Goal: Transaction & Acquisition: Purchase product/service

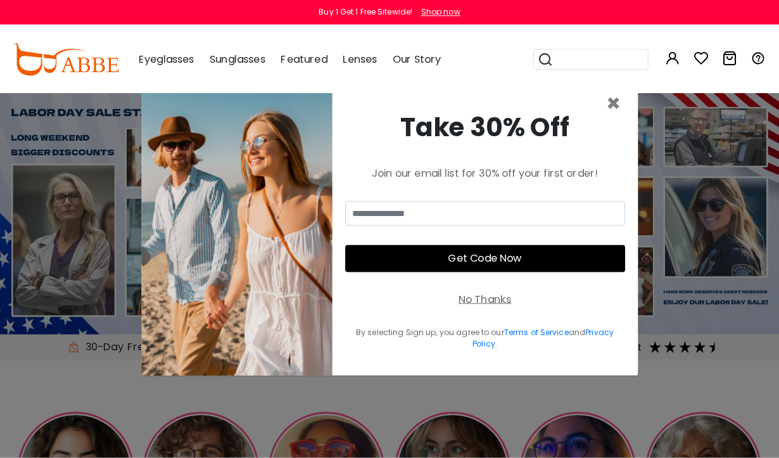
scroll to position [3, 0]
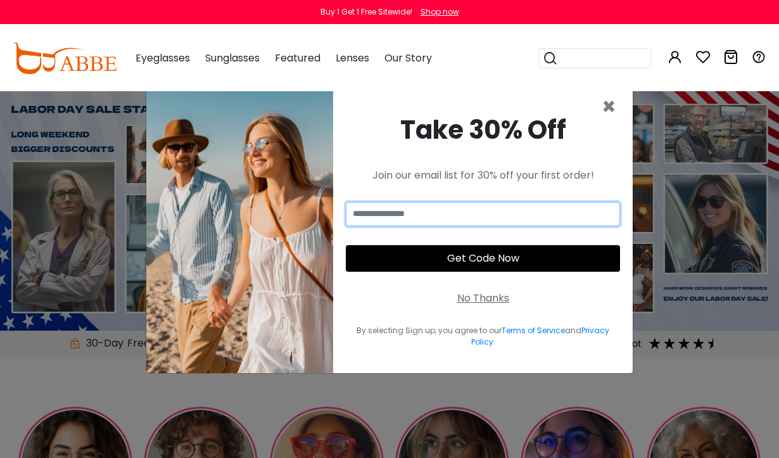
click at [447, 226] on input "email" at bounding box center [483, 214] width 274 height 24
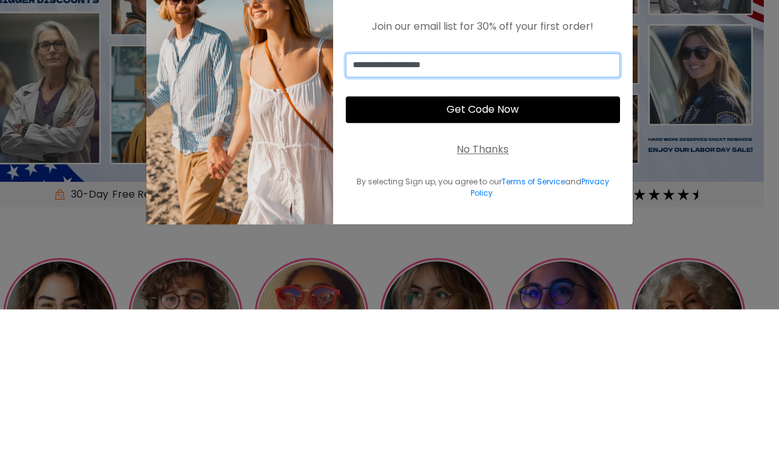
type input "**********"
click at [477, 245] on button "Get Code Now" at bounding box center [483, 258] width 274 height 27
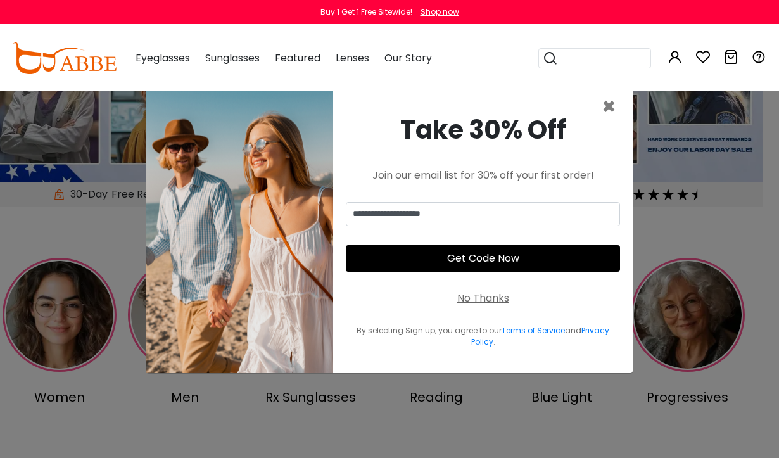
click at [485, 272] on button "Get Code Now" at bounding box center [483, 258] width 274 height 27
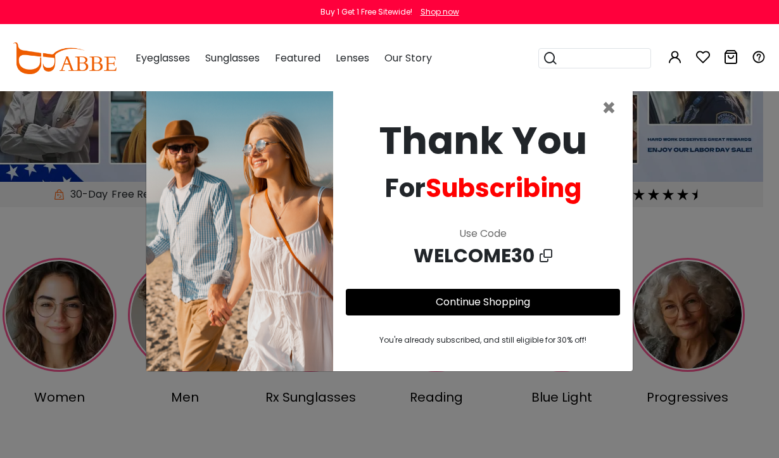
click at [489, 309] on link "Continue Shopping" at bounding box center [483, 302] width 94 height 15
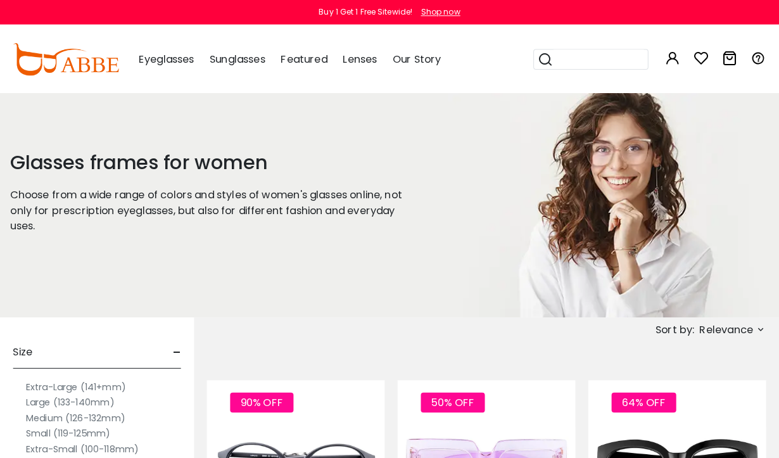
scroll to position [3, 0]
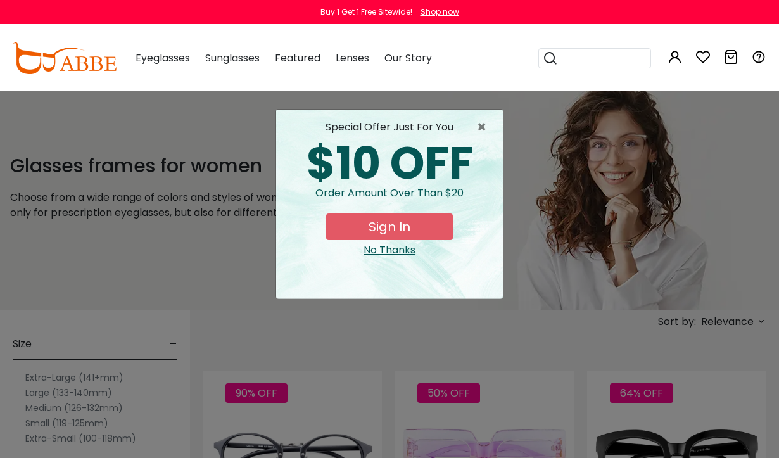
click at [486, 123] on span "×" at bounding box center [485, 127] width 16 height 15
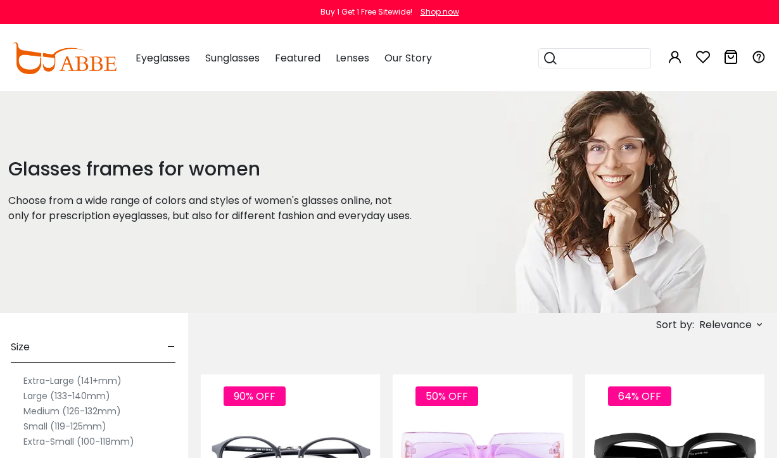
scroll to position [0, 2]
click at [430, 14] on div "Shop now" at bounding box center [440, 11] width 39 height 11
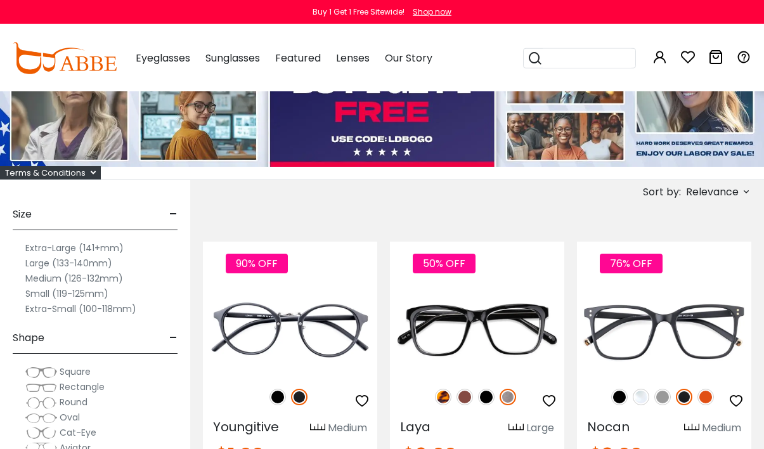
scroll to position [74, 0]
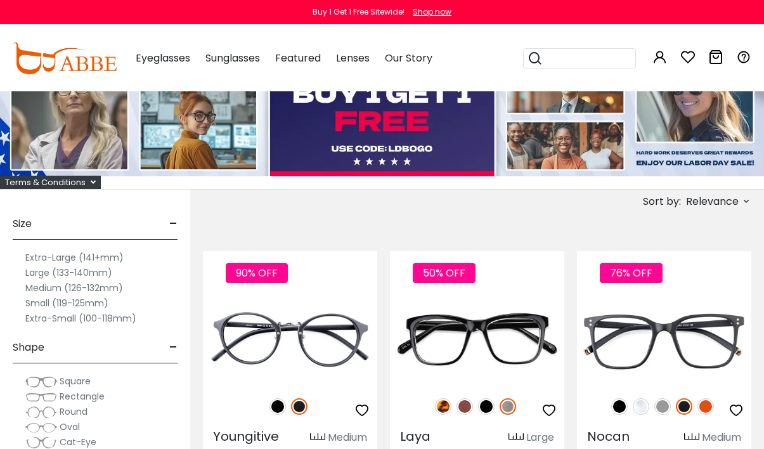
click at [63, 270] on label "Large (133-140mm)" at bounding box center [68, 272] width 87 height 15
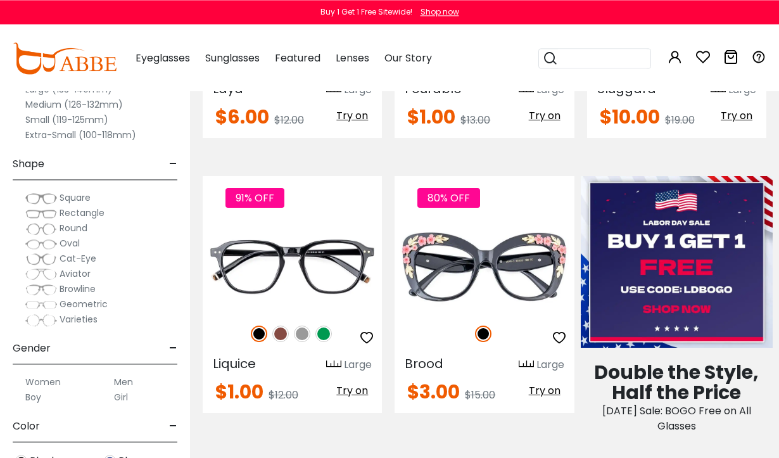
scroll to position [430, 0]
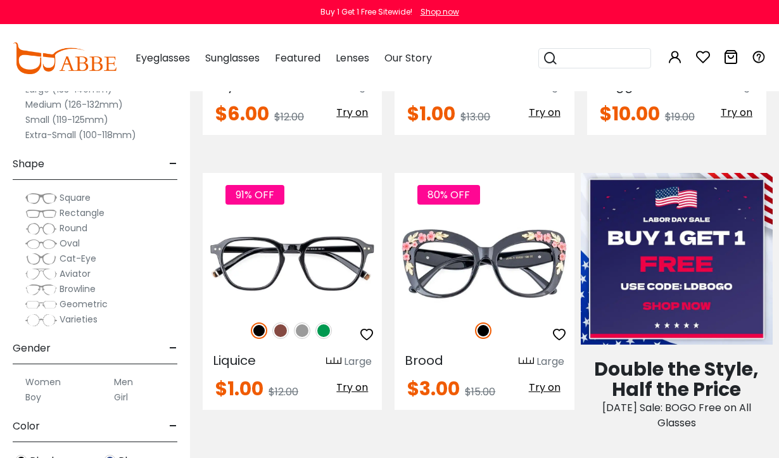
click at [126, 371] on div "Women Men Boy Girl" at bounding box center [95, 384] width 165 height 41
click at [127, 385] on label "Men" at bounding box center [123, 382] width 19 height 15
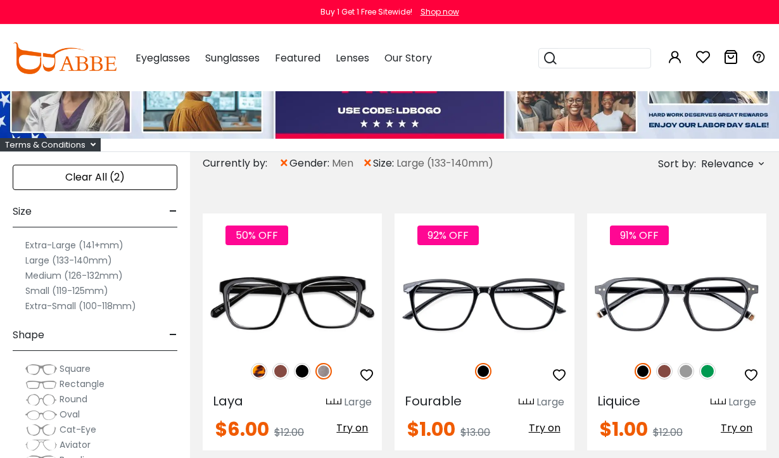
scroll to position [115, 0]
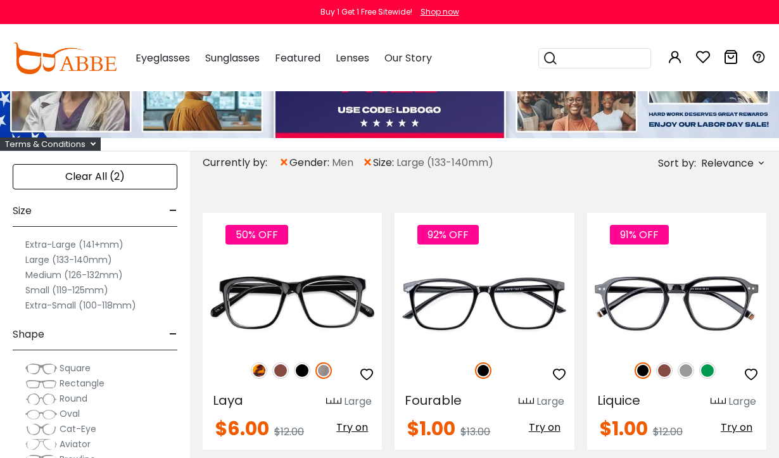
click at [94, 173] on div "Clear All (2)" at bounding box center [95, 176] width 165 height 25
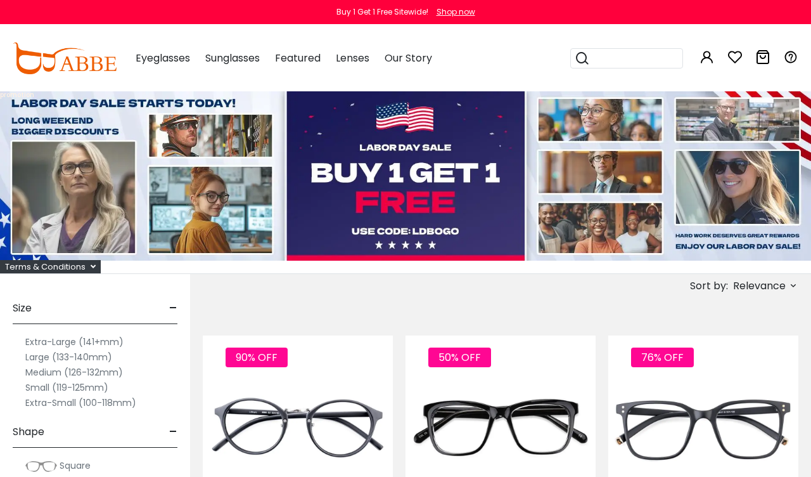
click at [49, 356] on label "Large (133-140mm)" at bounding box center [68, 356] width 87 height 15
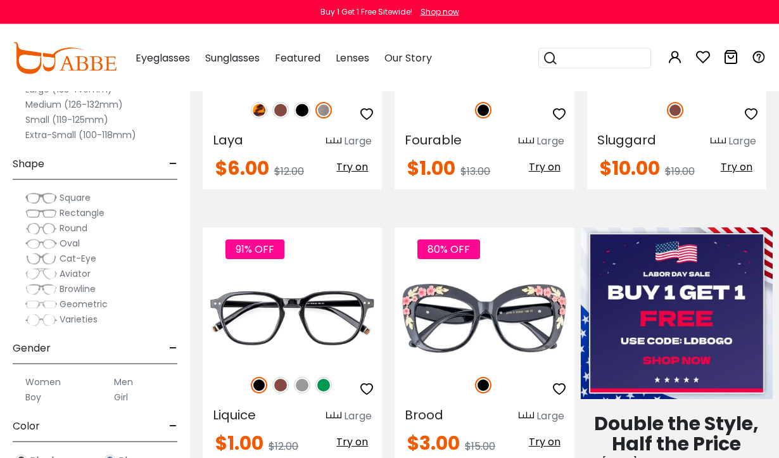
scroll to position [376, 0]
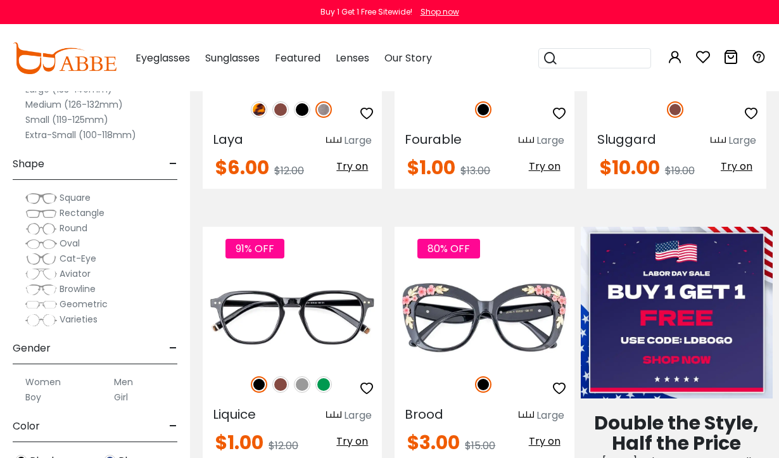
click at [122, 375] on label "Men" at bounding box center [123, 382] width 19 height 15
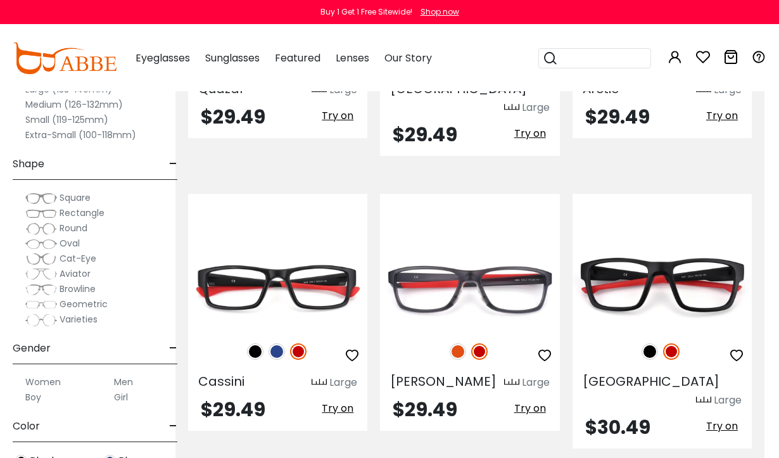
scroll to position [3817, 15]
click at [0, 0] on img at bounding box center [0, 0] width 0 height 0
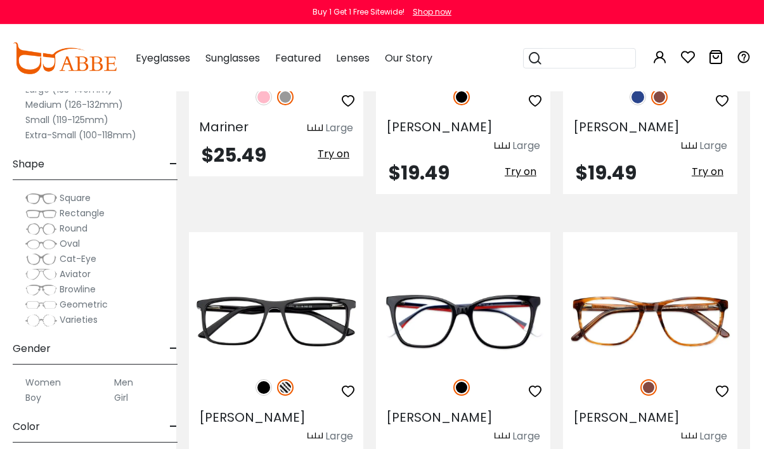
scroll to position [5479, 15]
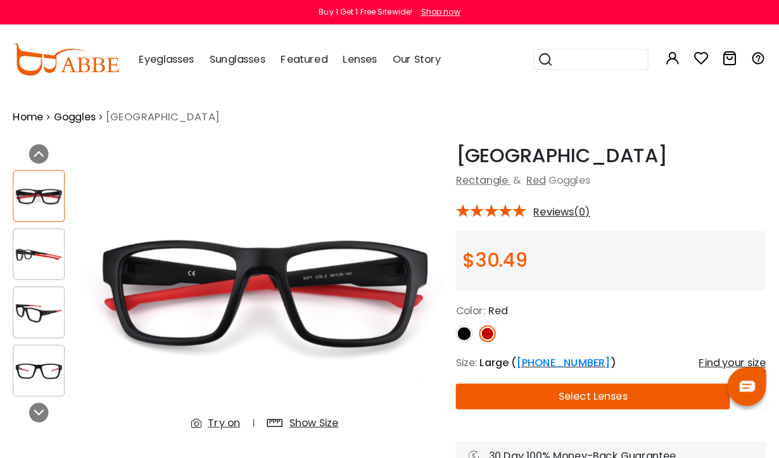
scroll to position [3, 0]
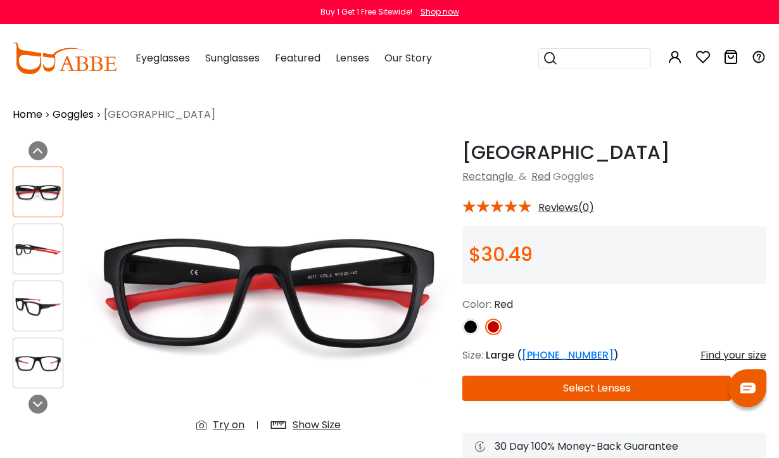
click at [362, 287] on img at bounding box center [268, 292] width 362 height 302
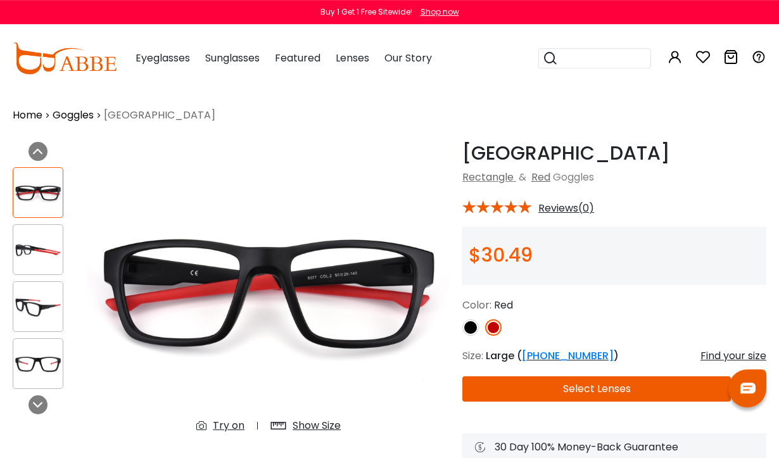
scroll to position [4, 0]
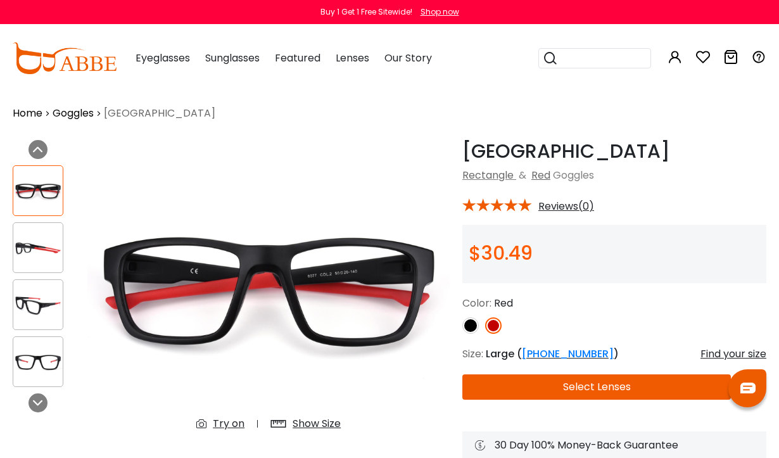
click at [361, 295] on img at bounding box center [268, 291] width 362 height 302
click at [370, 290] on img at bounding box center [268, 291] width 362 height 302
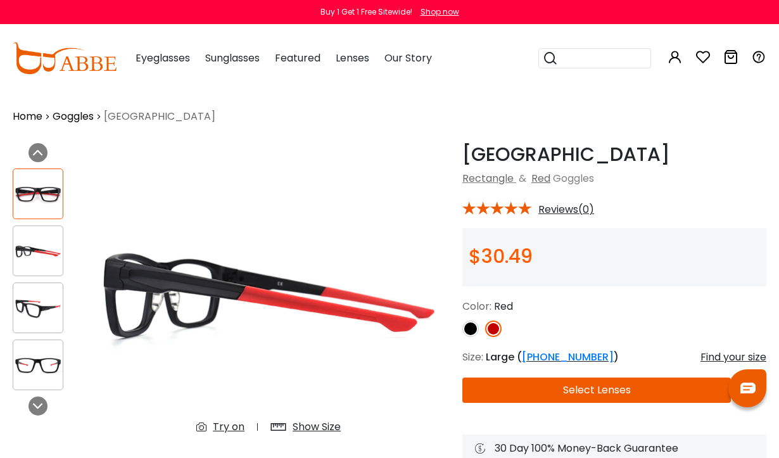
scroll to position [0, 0]
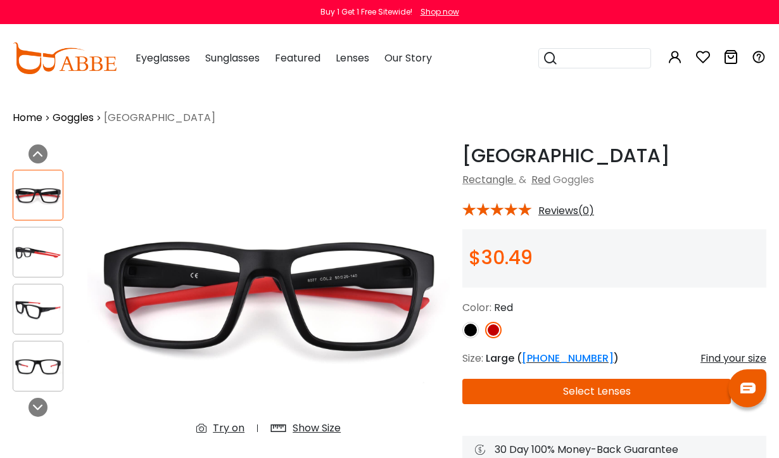
click at [48, 361] on img at bounding box center [37, 366] width 49 height 25
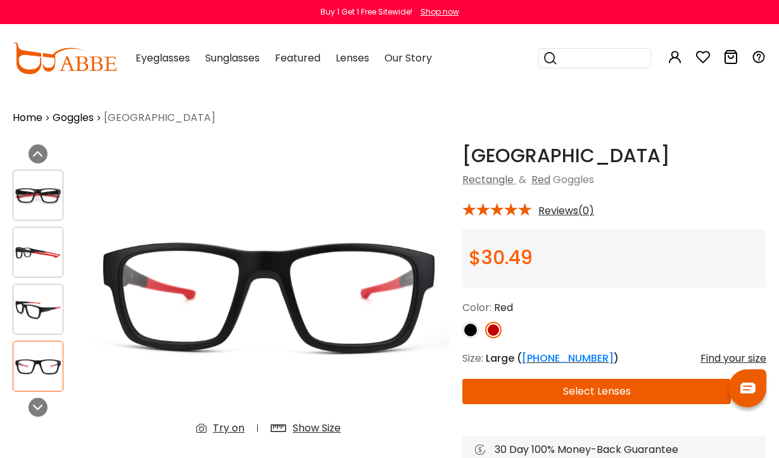
click at [46, 315] on img at bounding box center [37, 309] width 49 height 25
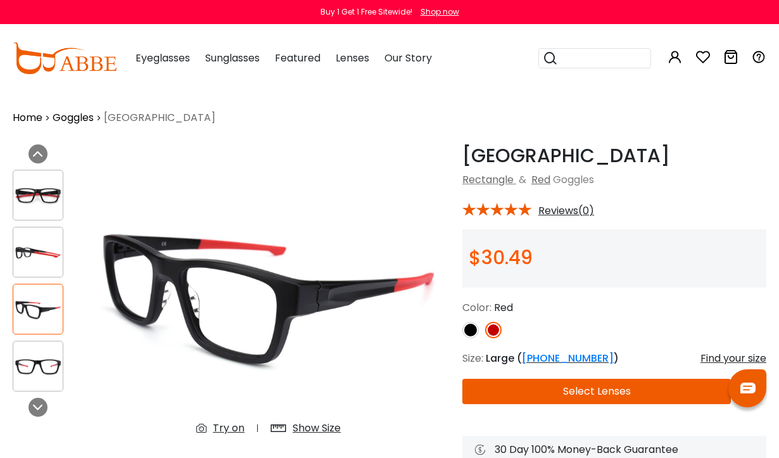
click at [41, 251] on img at bounding box center [37, 252] width 49 height 25
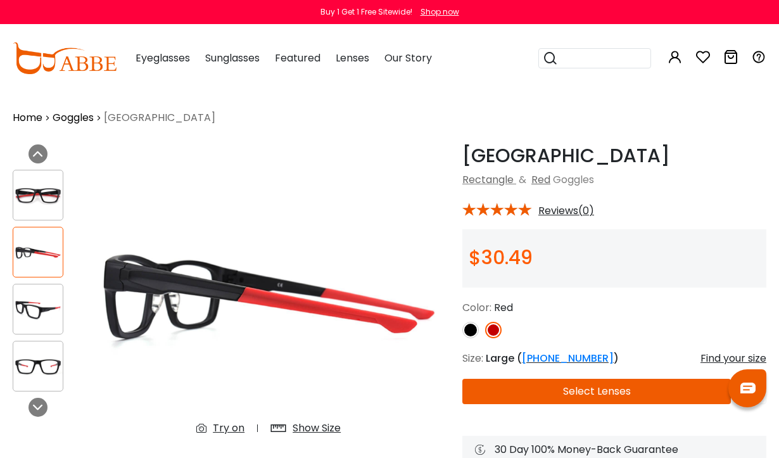
click at [45, 186] on img at bounding box center [37, 195] width 49 height 25
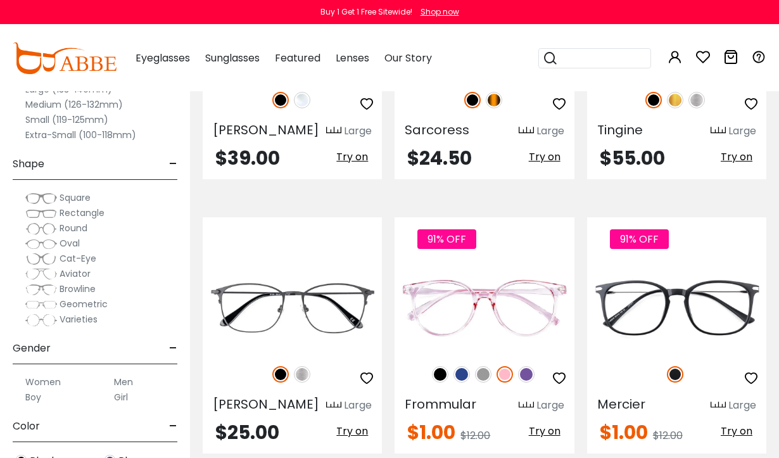
scroll to position [1486, 0]
click at [0, 0] on img at bounding box center [0, 0] width 0 height 0
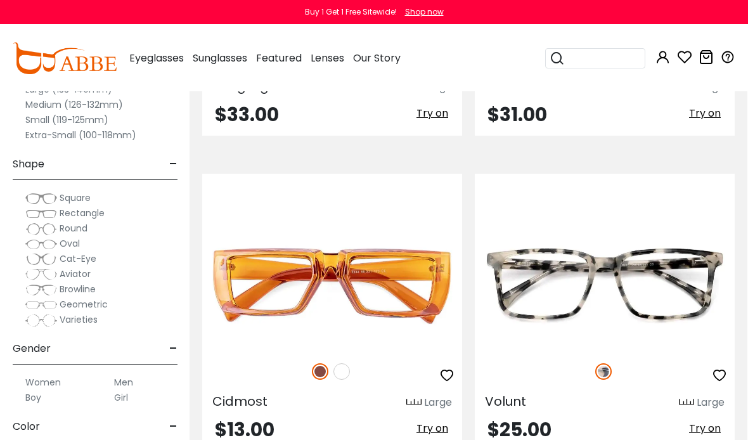
scroll to position [0, 0]
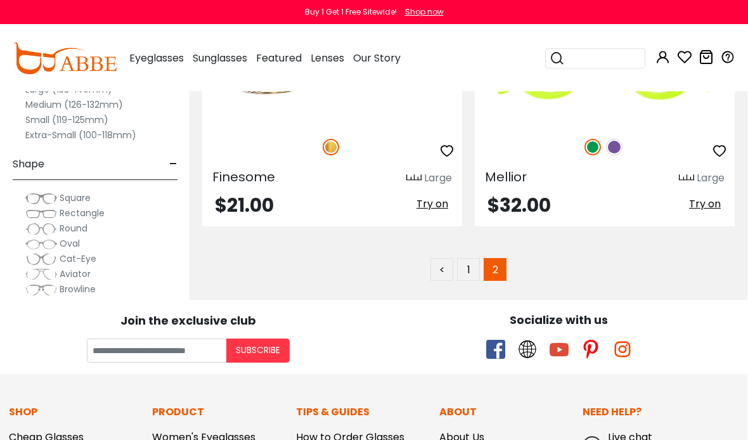
click at [471, 269] on link "1" at bounding box center [468, 269] width 23 height 23
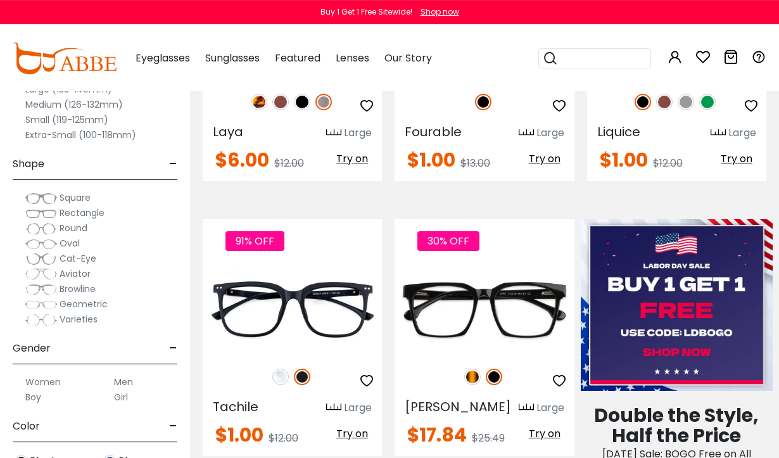
scroll to position [384, 0]
click at [0, 0] on img at bounding box center [0, 0] width 0 height 0
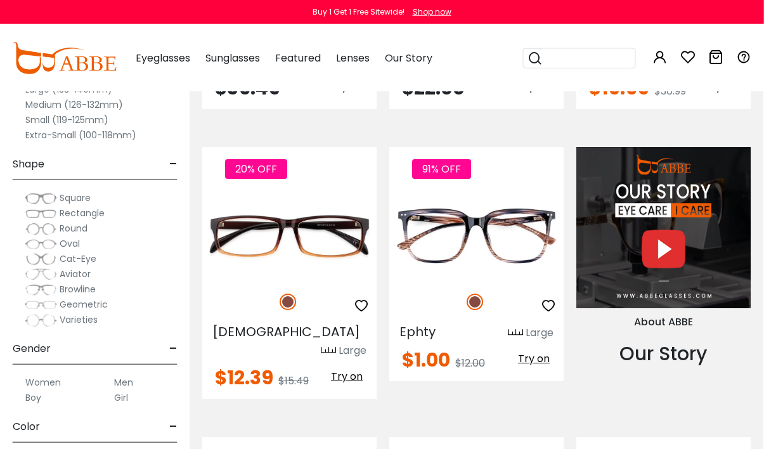
scroll to position [1014, 1]
click at [0, 0] on img at bounding box center [0, 0] width 0 height 0
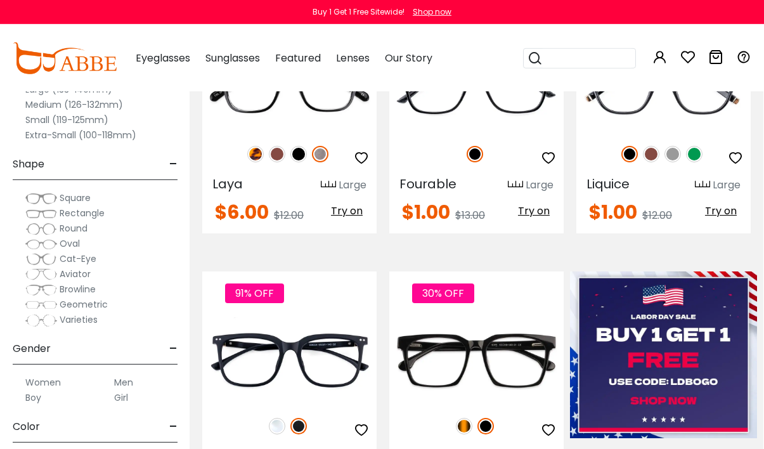
scroll to position [325, 1]
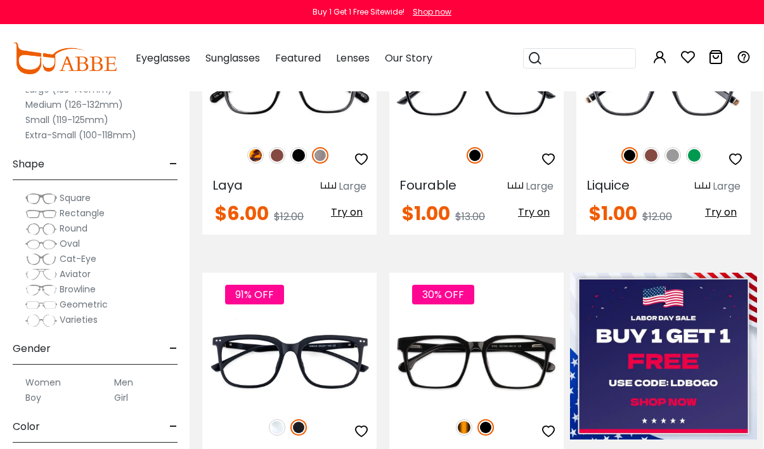
click at [0, 0] on img at bounding box center [0, 0] width 0 height 0
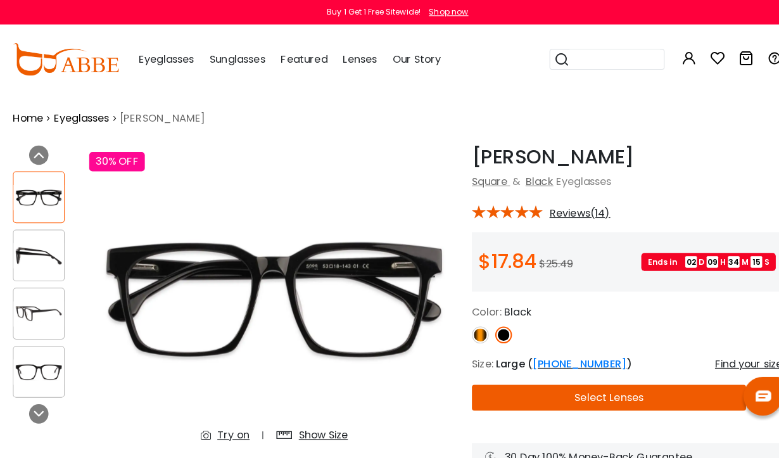
scroll to position [3, 0]
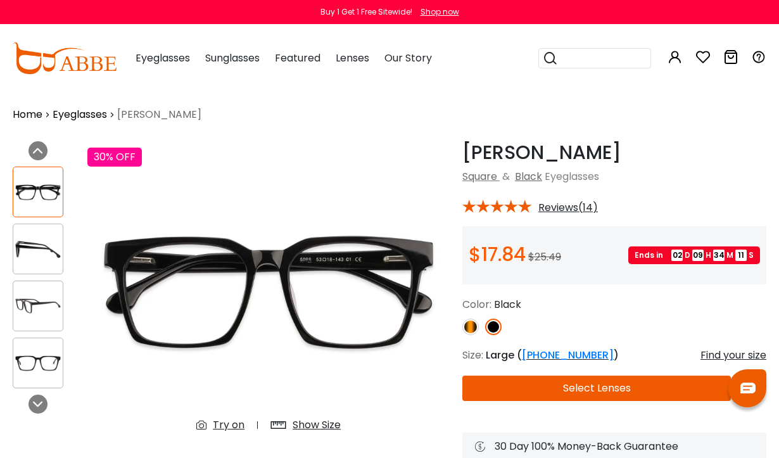
click at [35, 237] on img at bounding box center [37, 249] width 49 height 25
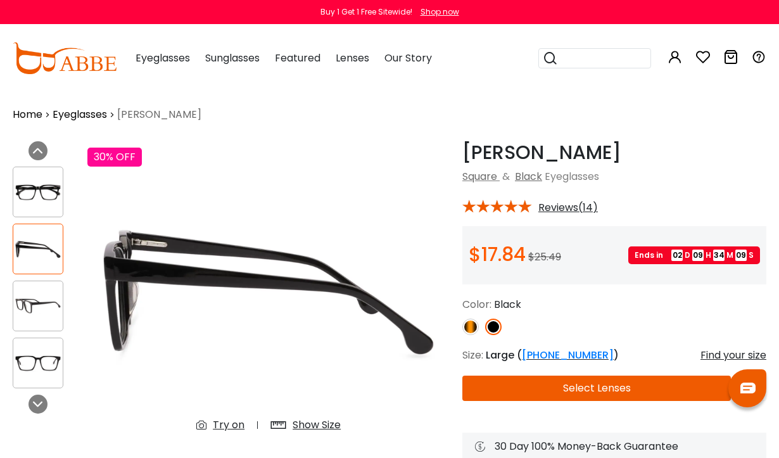
click at [38, 305] on img at bounding box center [37, 306] width 49 height 25
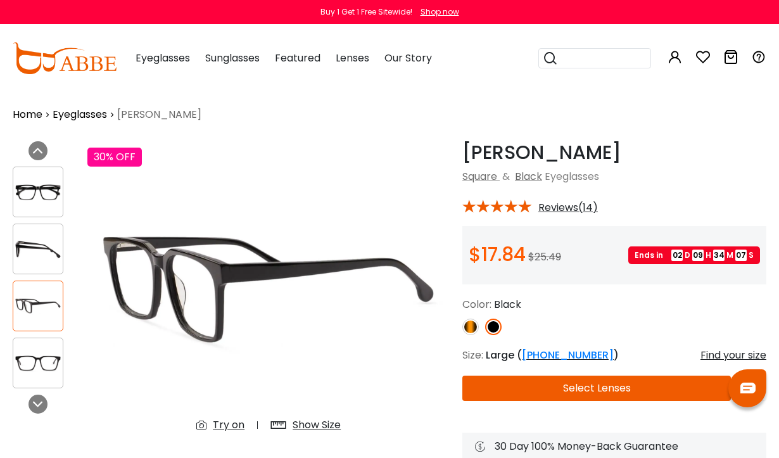
click at [45, 354] on img at bounding box center [37, 363] width 49 height 25
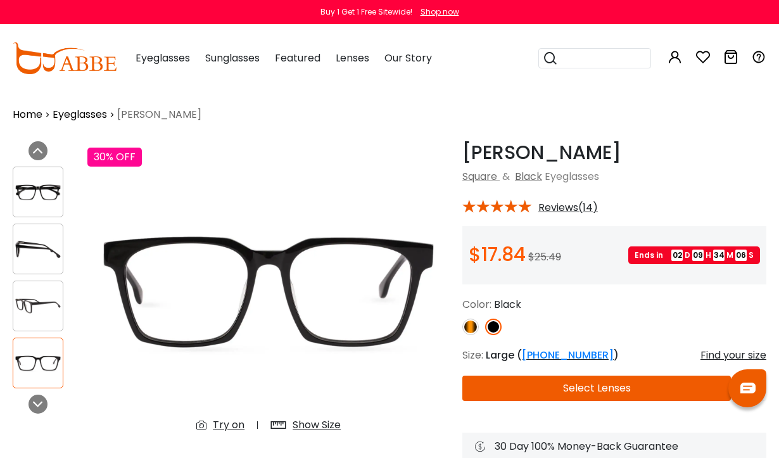
click at [44, 183] on img at bounding box center [37, 192] width 49 height 25
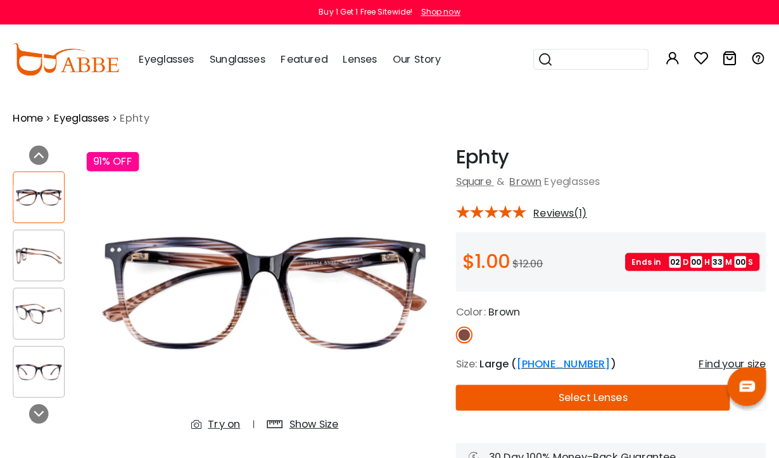
scroll to position [3, 0]
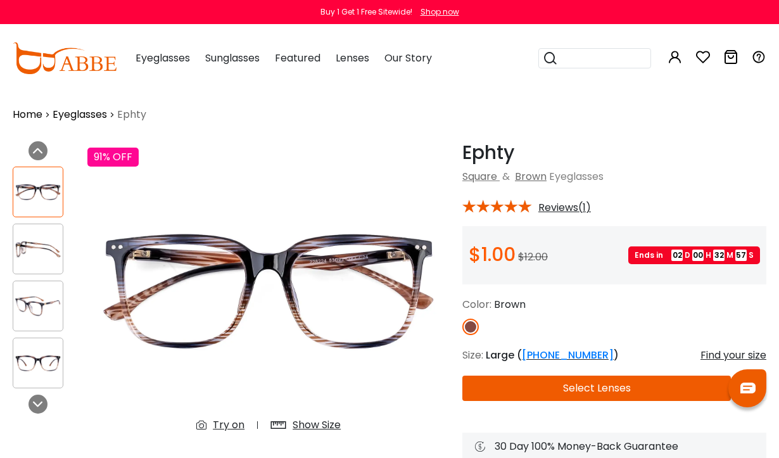
click at [48, 297] on img at bounding box center [37, 306] width 49 height 25
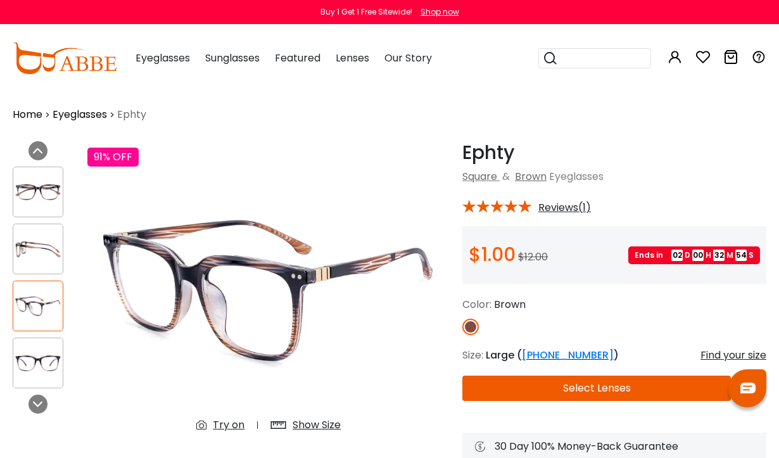
click at [47, 359] on img at bounding box center [37, 363] width 49 height 25
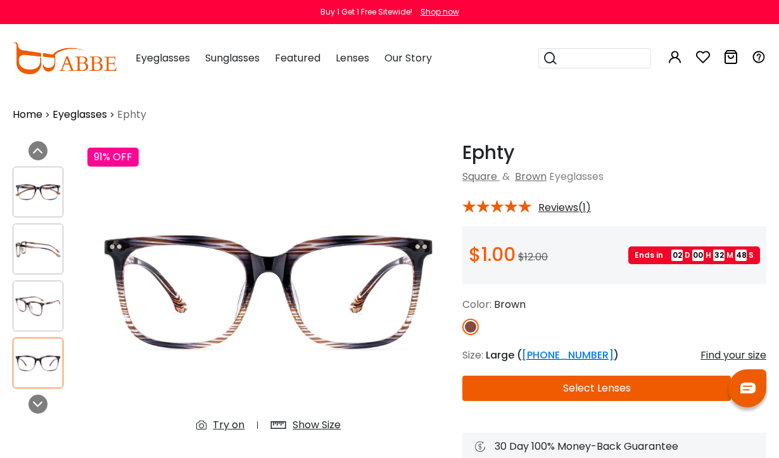
click at [38, 303] on img at bounding box center [37, 306] width 49 height 25
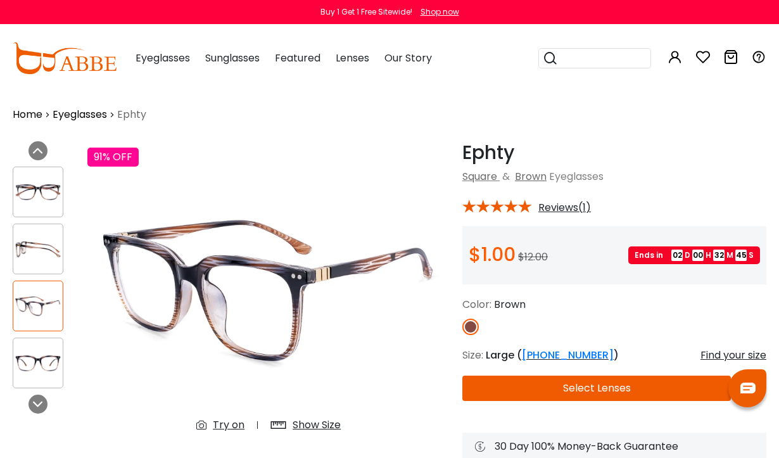
click at [38, 250] on img at bounding box center [37, 249] width 49 height 25
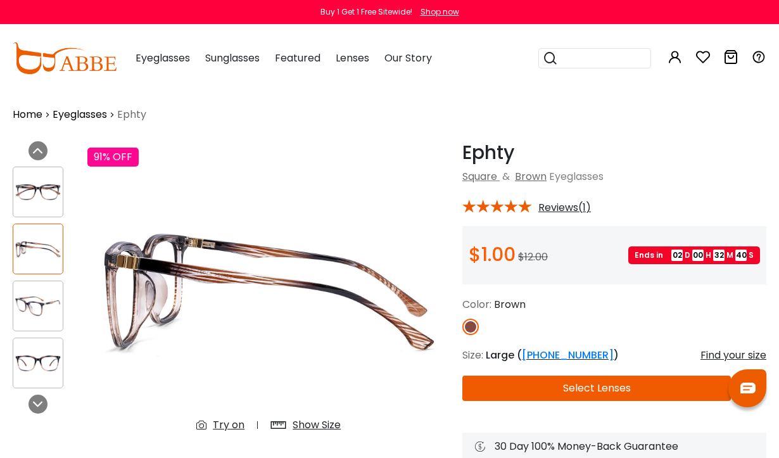
click at [46, 302] on img at bounding box center [37, 306] width 49 height 25
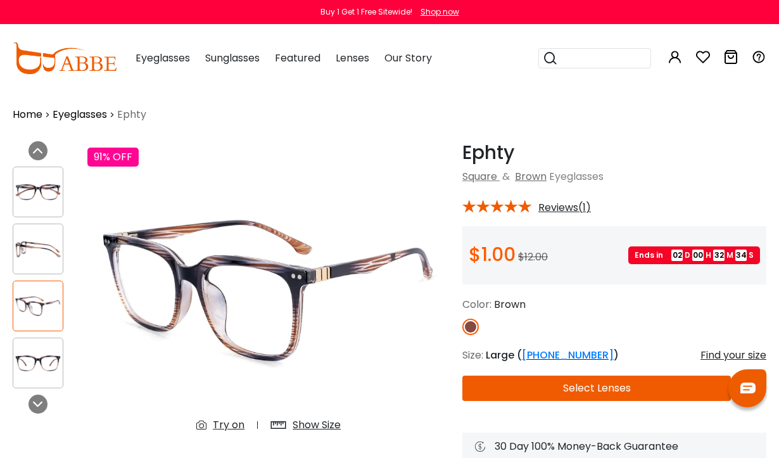
click at [40, 189] on img at bounding box center [37, 192] width 49 height 25
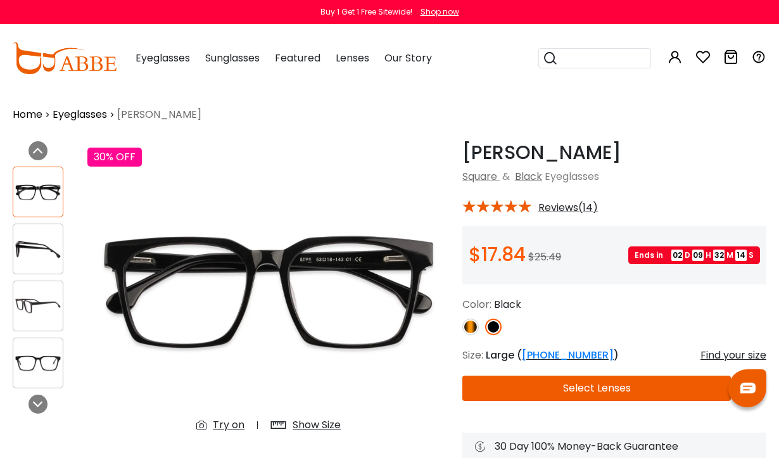
click at [464, 326] on img at bounding box center [471, 327] width 16 height 16
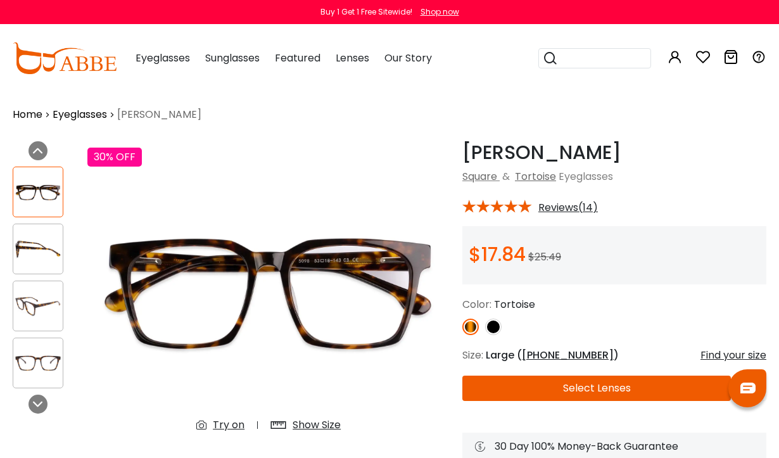
click at [35, 250] on img at bounding box center [37, 249] width 49 height 25
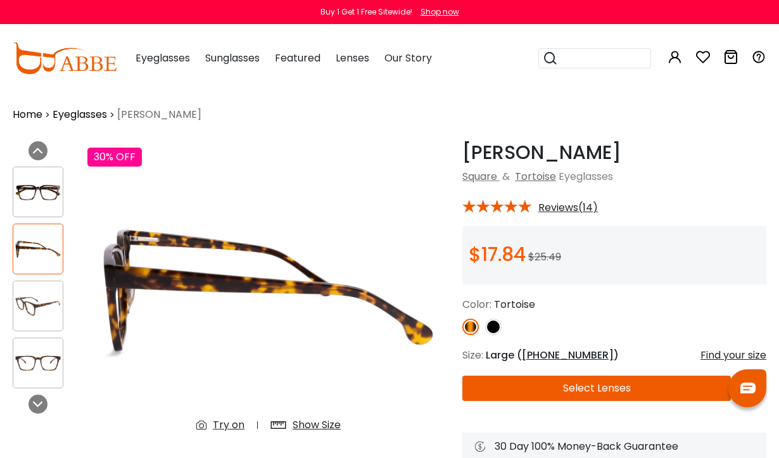
click at [37, 301] on img at bounding box center [37, 306] width 49 height 25
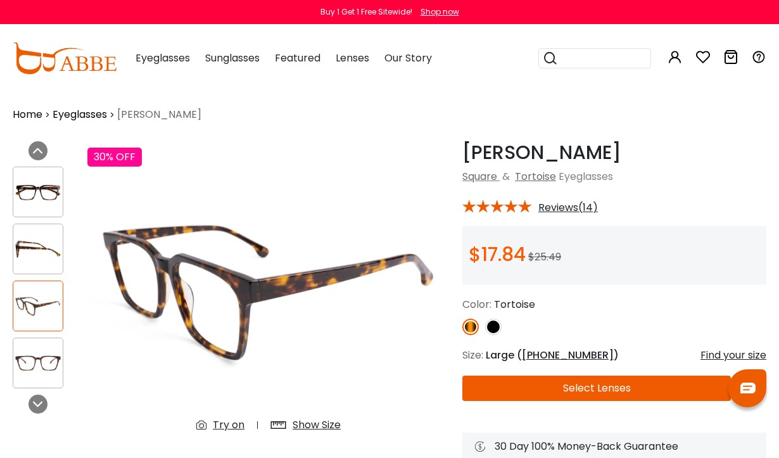
click at [41, 184] on img at bounding box center [37, 192] width 49 height 25
